Goal: Information Seeking & Learning: Compare options

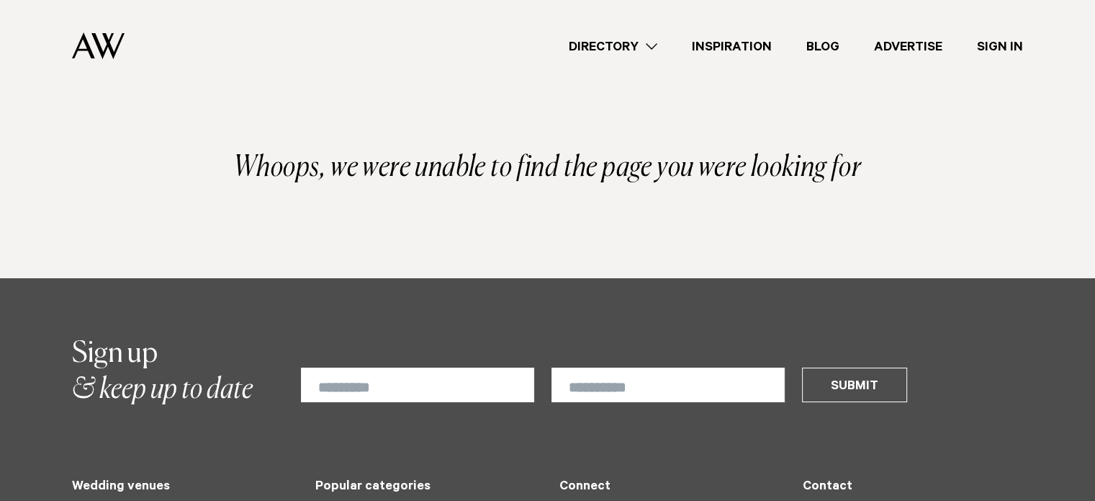
click at [660, 44] on link "Directory" at bounding box center [613, 46] width 123 height 19
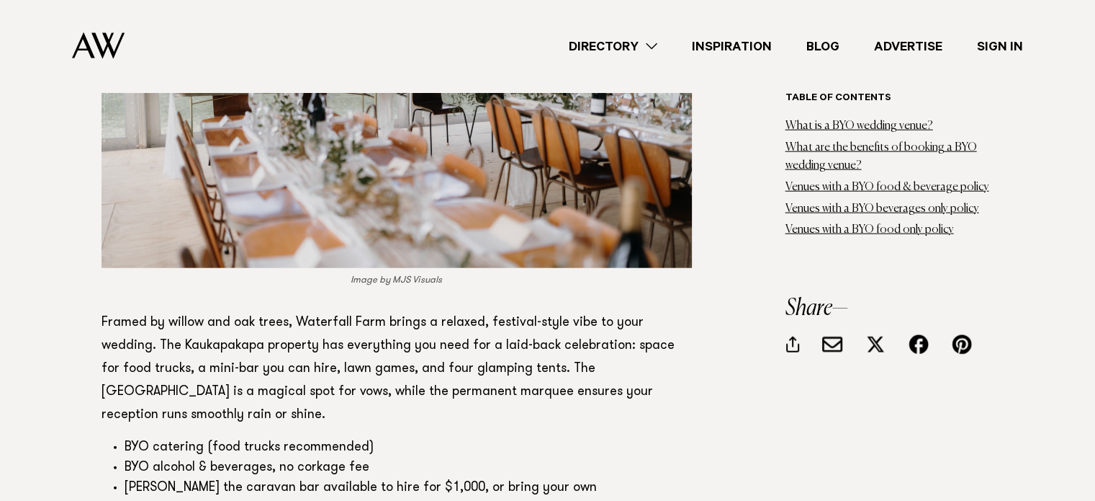
scroll to position [3356, 0]
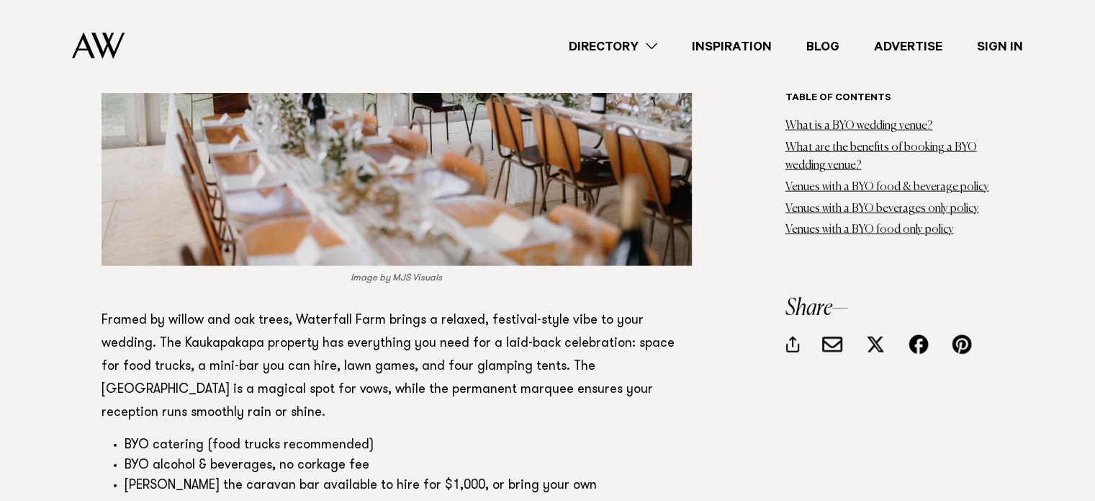
click at [660, 41] on link "Directory" at bounding box center [613, 46] width 123 height 19
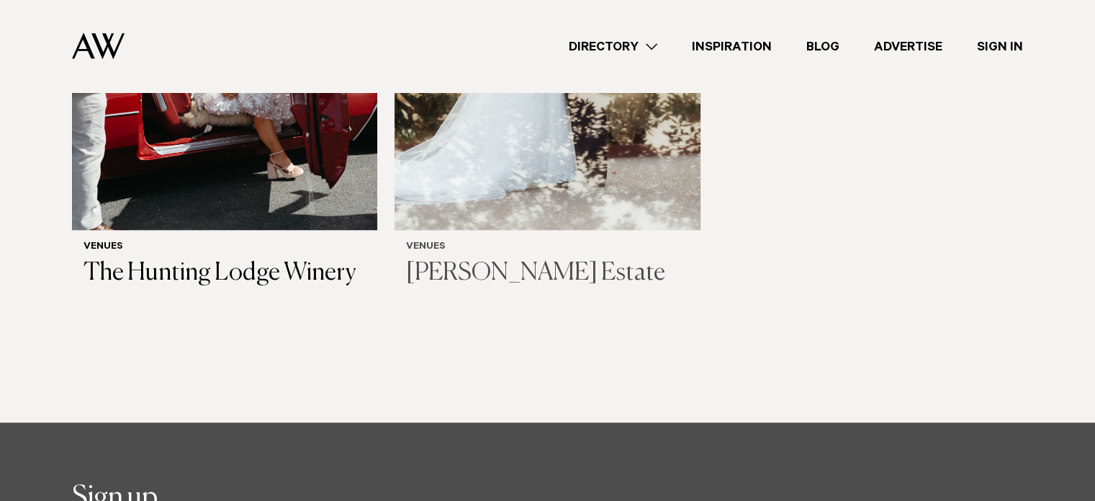
scroll to position [1577, 0]
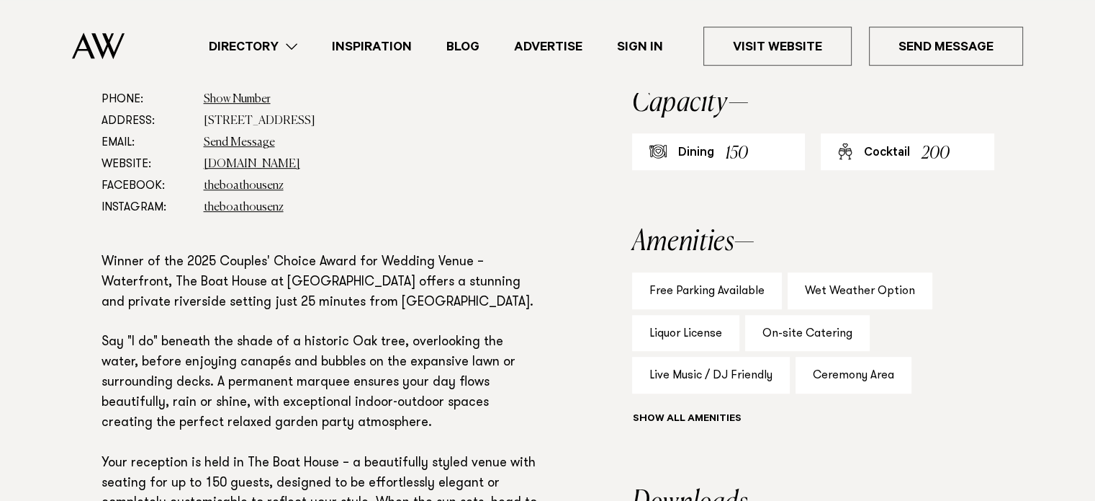
scroll to position [866, 0]
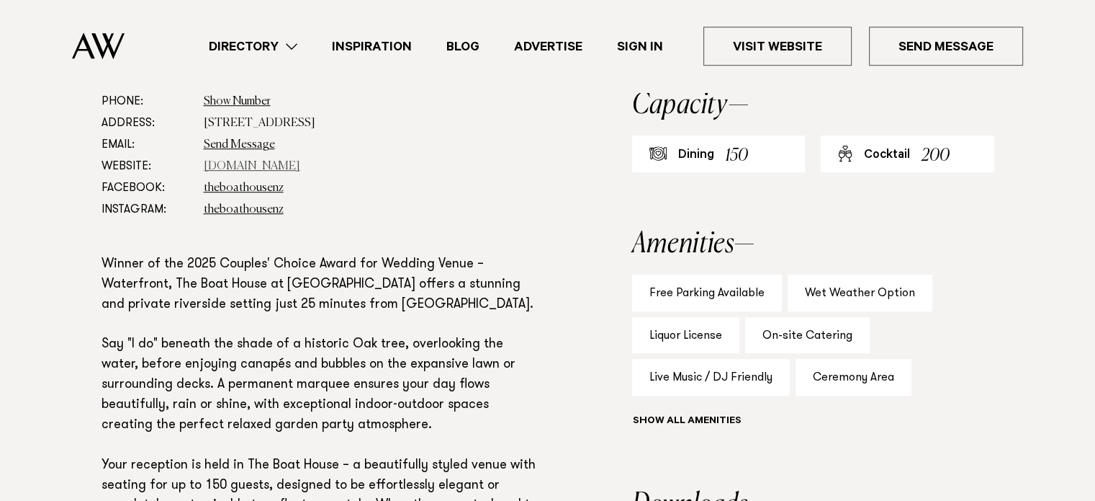
click at [254, 167] on link "www.theriverhead.co.nz" at bounding box center [252, 167] width 97 height 12
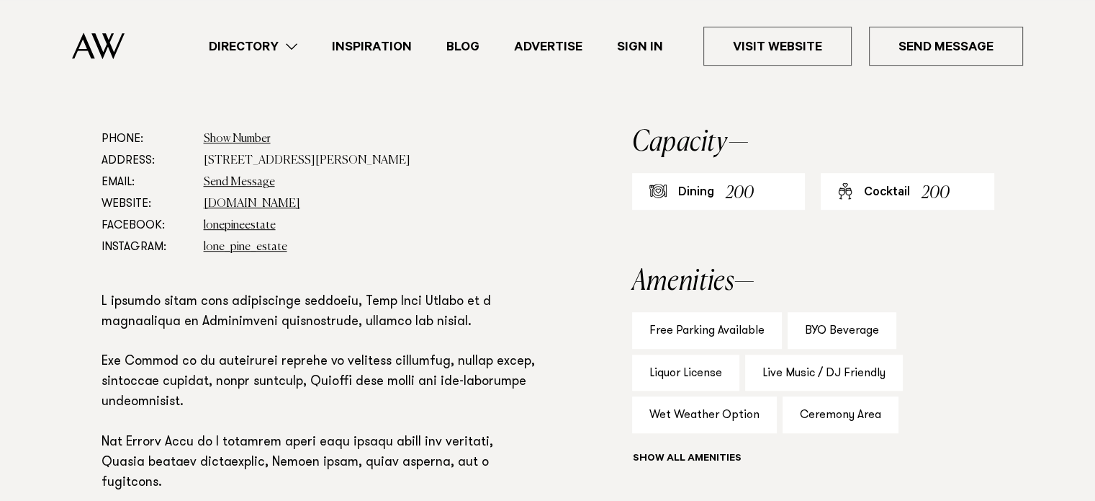
scroll to position [778, 0]
click at [271, 209] on dd "[DOMAIN_NAME]" at bounding box center [372, 203] width 336 height 22
click at [270, 202] on link "[DOMAIN_NAME]" at bounding box center [252, 203] width 97 height 12
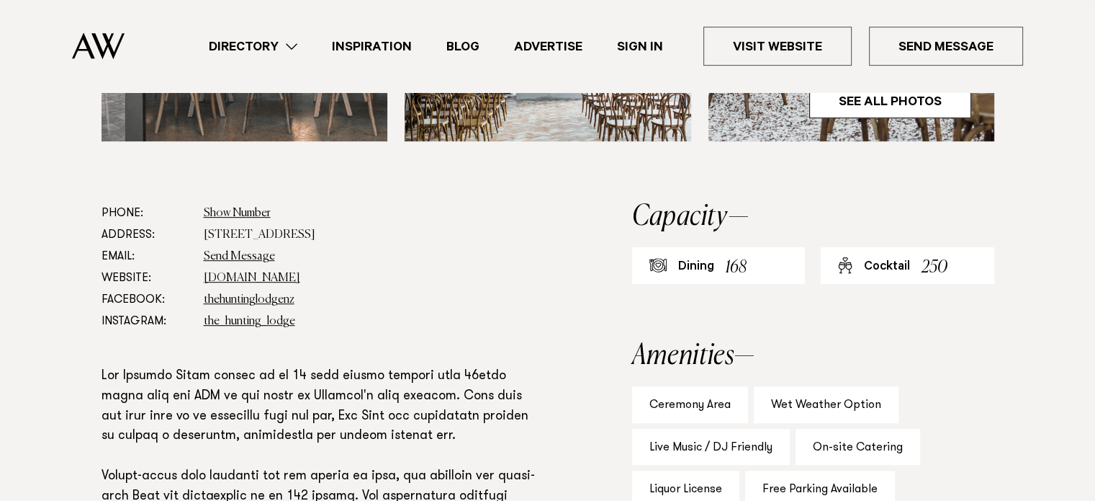
scroll to position [761, 0]
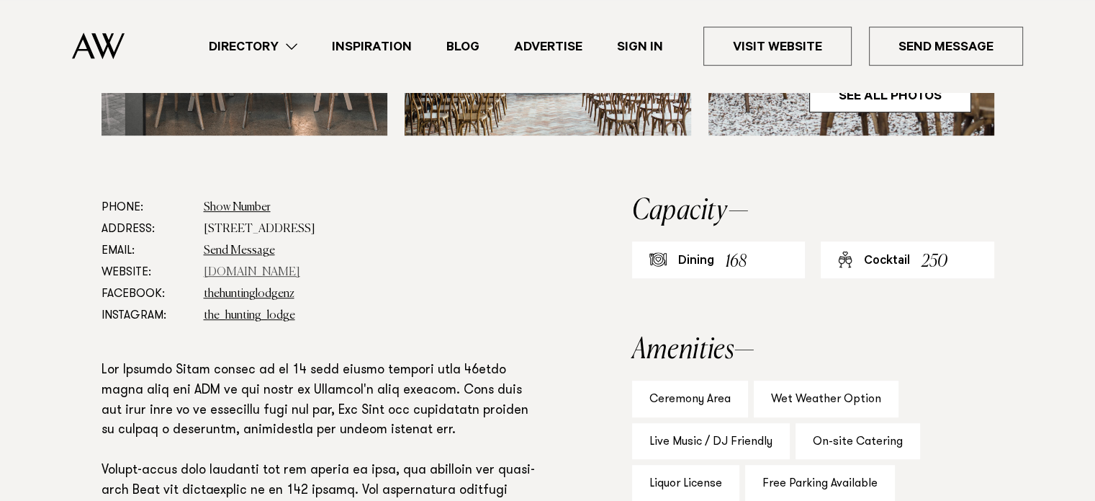
click at [269, 273] on link "[DOMAIN_NAME]" at bounding box center [252, 272] width 97 height 12
